Goal: Transaction & Acquisition: Obtain resource

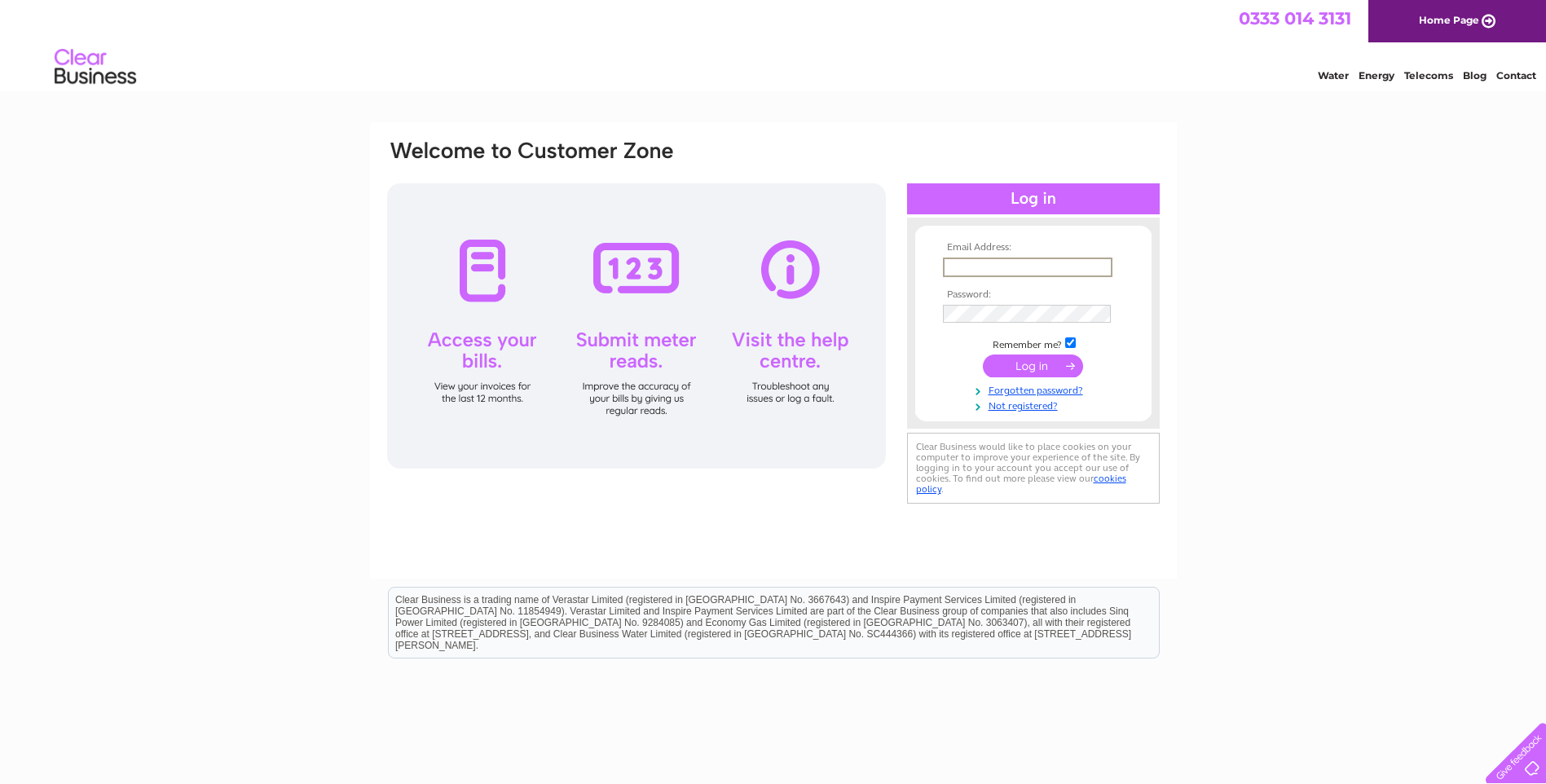
type input "Frankmr2003@outlook.com"
click at [1041, 360] on input "submit" at bounding box center [1033, 366] width 100 height 23
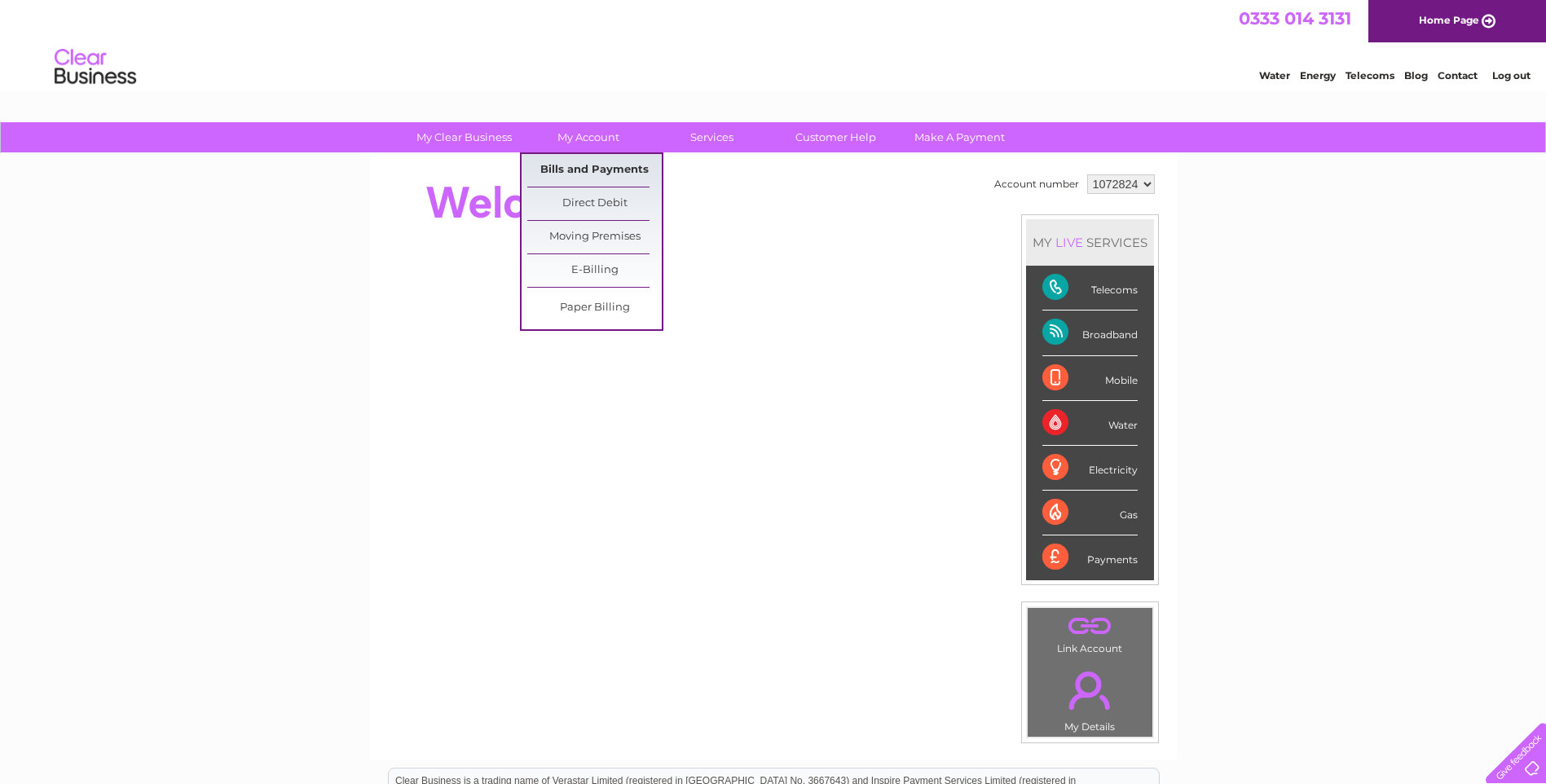
click at [606, 165] on link "Bills and Payments" at bounding box center [595, 170] width 134 height 33
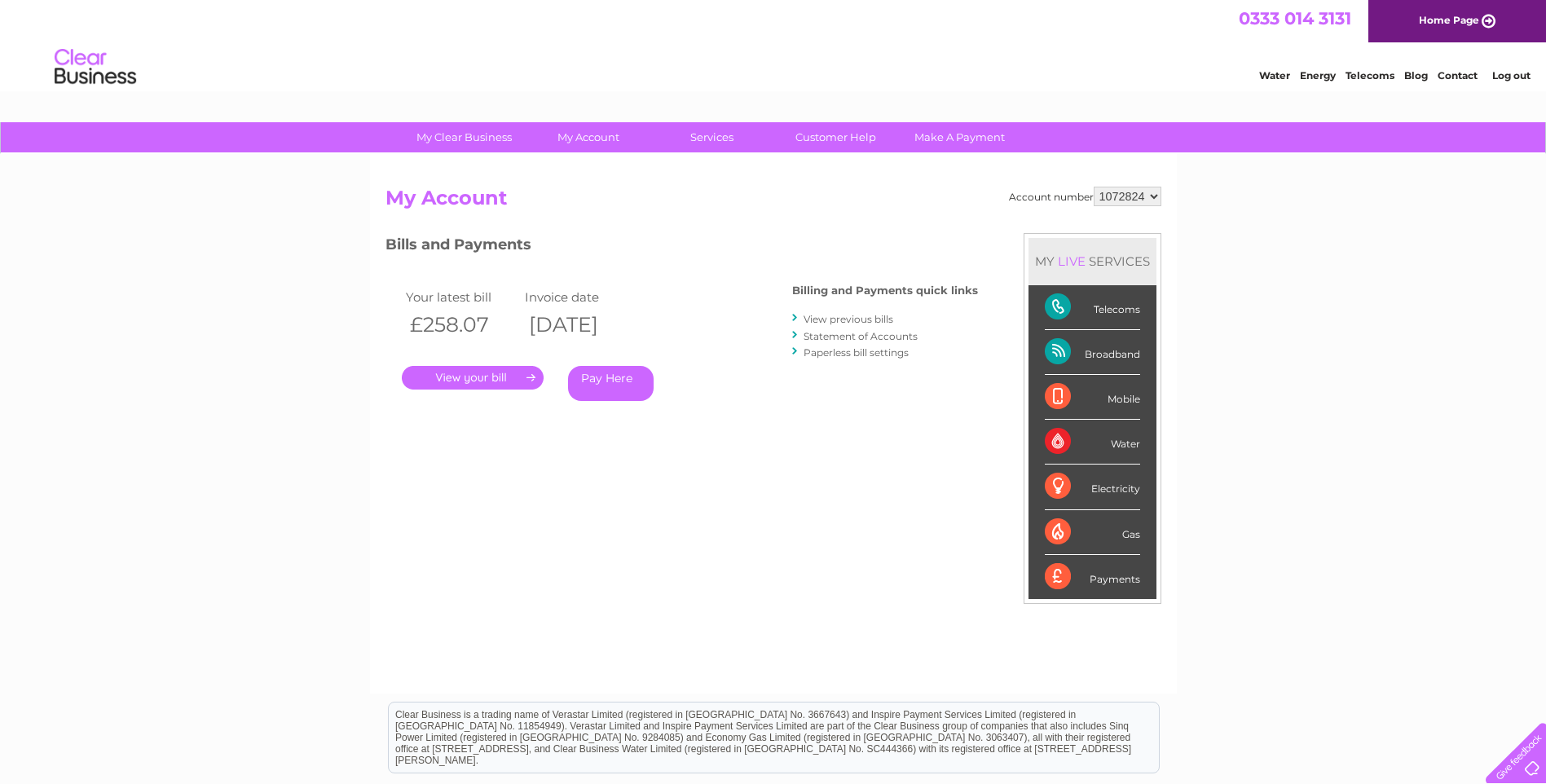
click at [865, 319] on link "View previous bills" at bounding box center [848, 319] width 89 height 12
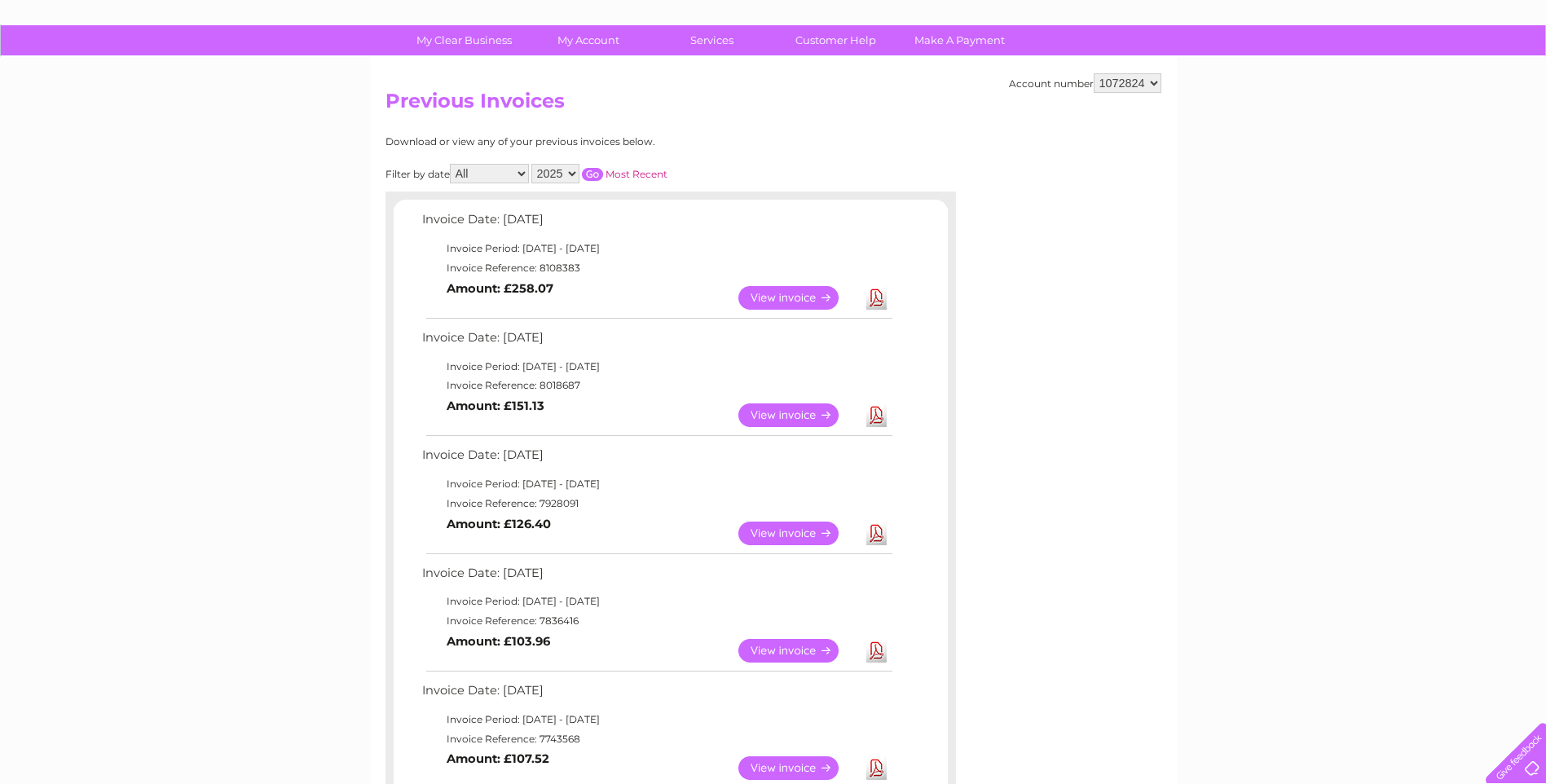
scroll to position [163, 0]
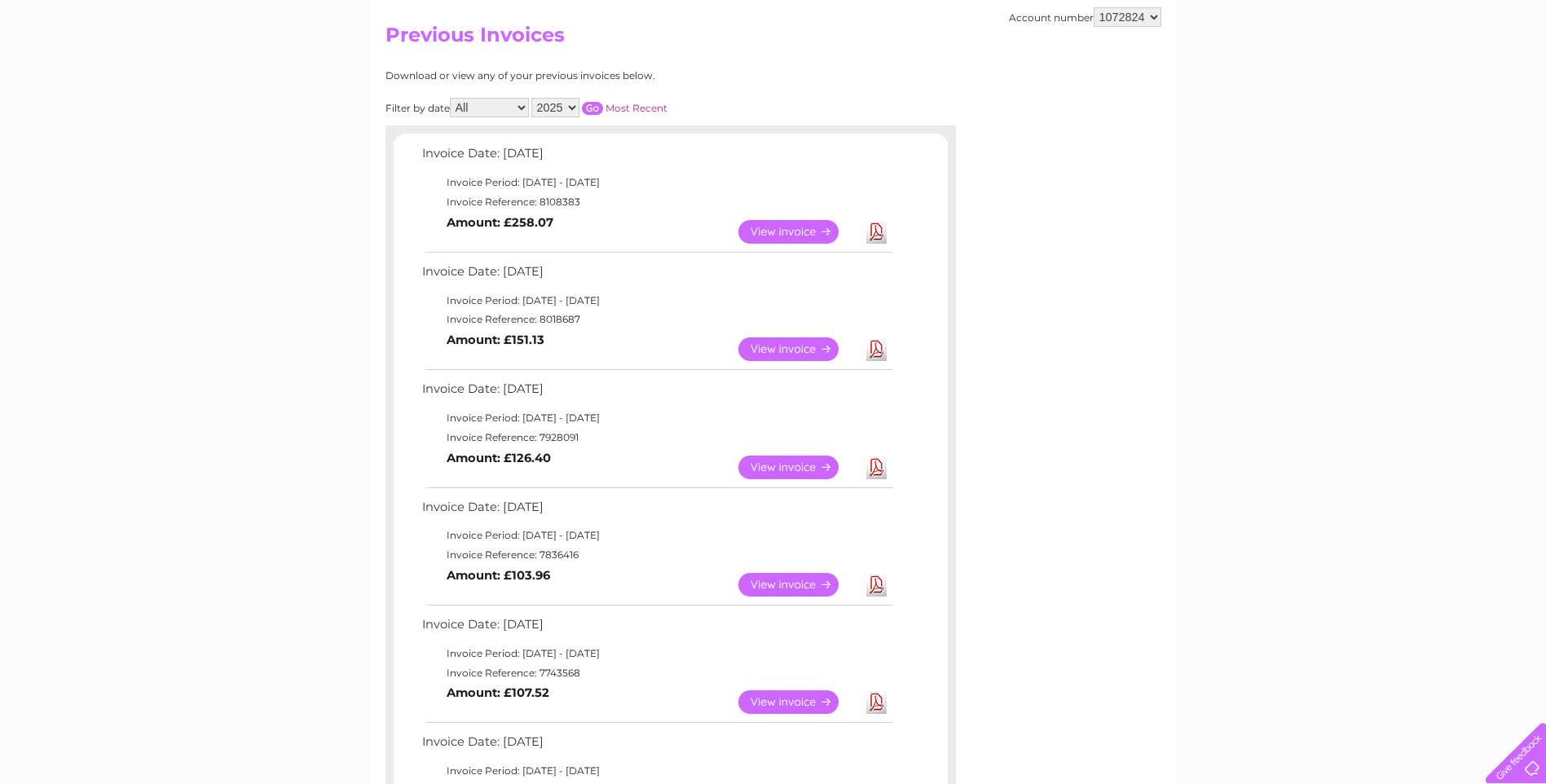
click at [875, 467] on link "Download" at bounding box center [877, 467] width 20 height 24
click at [878, 348] on link "Download" at bounding box center [877, 349] width 20 height 24
click at [878, 228] on link "Download" at bounding box center [877, 232] width 20 height 24
